Goal: Task Accomplishment & Management: Manage account settings

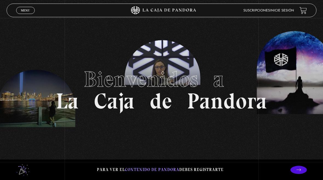
click at [289, 10] on link "Inicie sesión" at bounding box center [281, 10] width 24 height 3
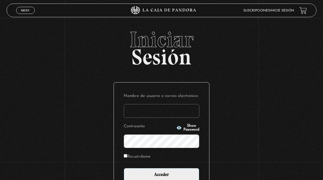
type input "ale_arce7@hotmail.com"
click at [176, 175] on input "Acceder" at bounding box center [161, 175] width 75 height 14
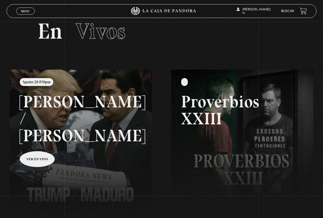
scroll to position [16, 0]
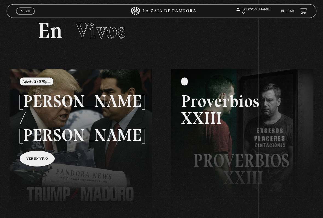
click at [88, 126] on link at bounding box center [171, 178] width 323 height 218
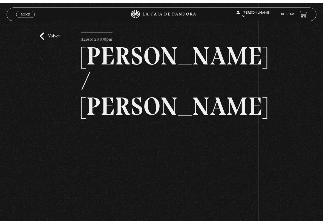
scroll to position [8, 0]
